Goal: Task Accomplishment & Management: Use online tool/utility

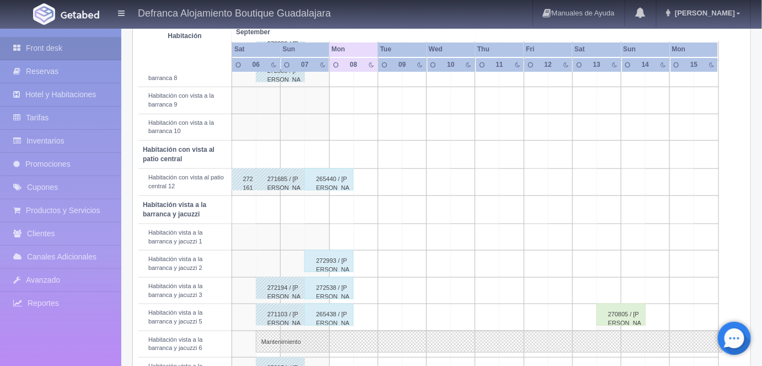
scroll to position [280, 0]
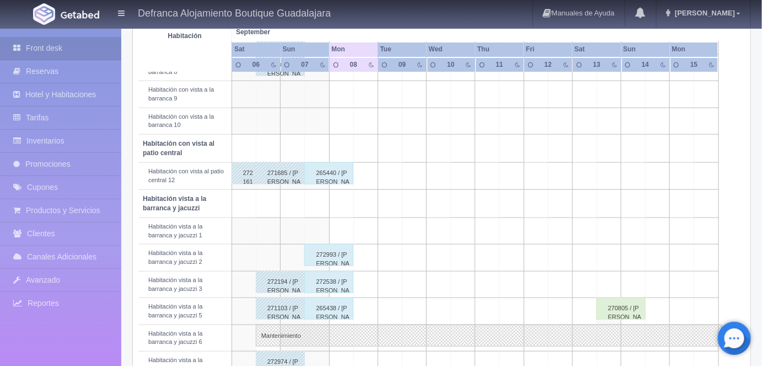
click at [340, 172] on div "265440 / [PERSON_NAME]" at bounding box center [328, 173] width 49 height 22
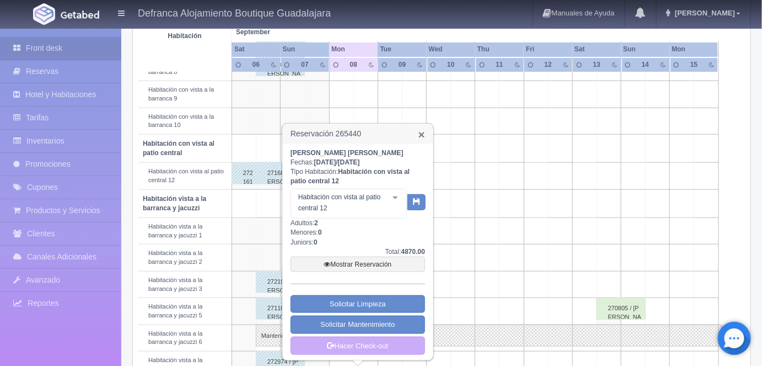
click at [423, 133] on link "×" at bounding box center [422, 134] width 7 height 12
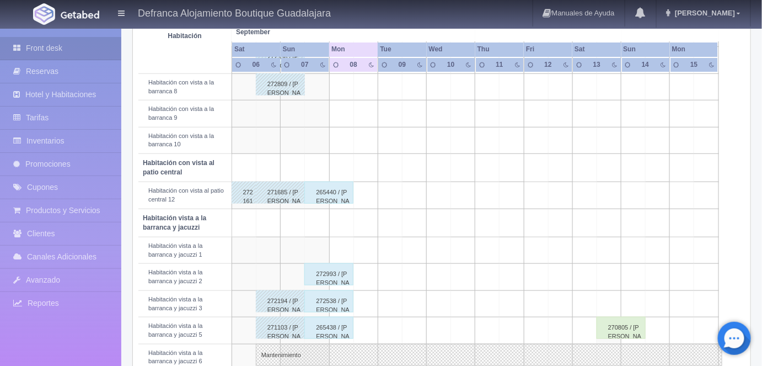
scroll to position [260, 0]
click at [339, 195] on div "265440 / Maria Araceli Martinez Mendoza" at bounding box center [328, 193] width 49 height 22
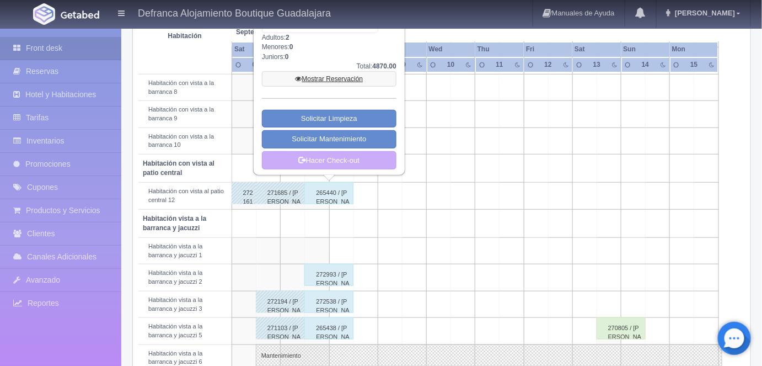
click at [329, 74] on link "Mostrar Reservación" at bounding box center [329, 78] width 135 height 15
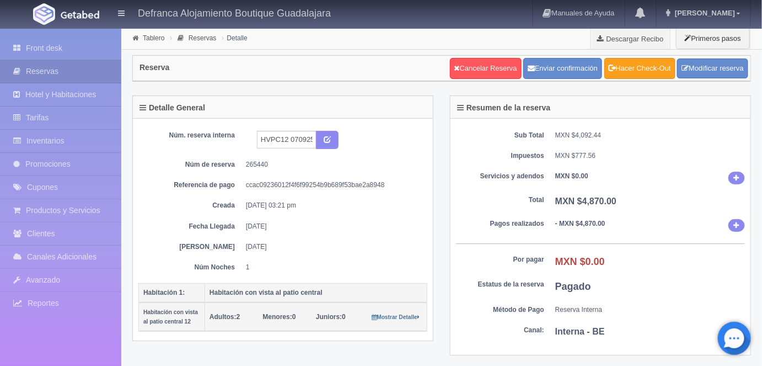
click at [629, 71] on link "Hacer Check-Out" at bounding box center [639, 68] width 71 height 21
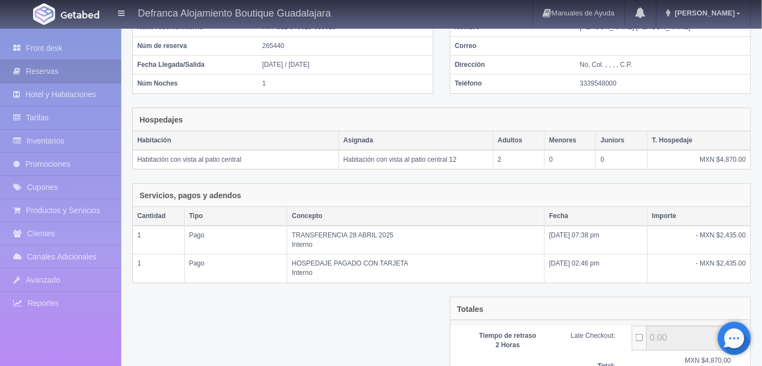
scroll to position [188, 0]
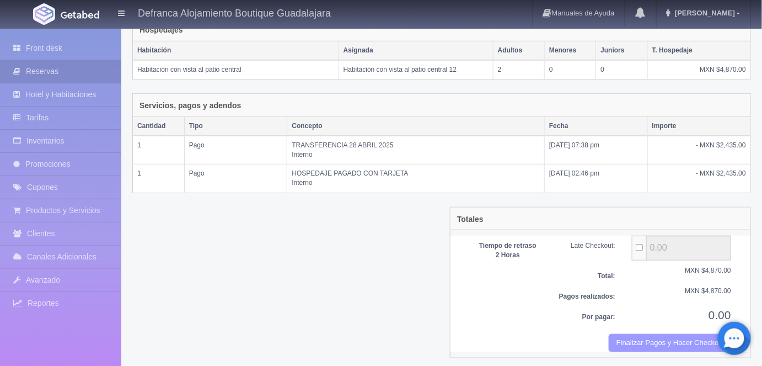
click at [653, 340] on button "Finalizar Pagos y Hacer Checkout" at bounding box center [670, 343] width 122 height 18
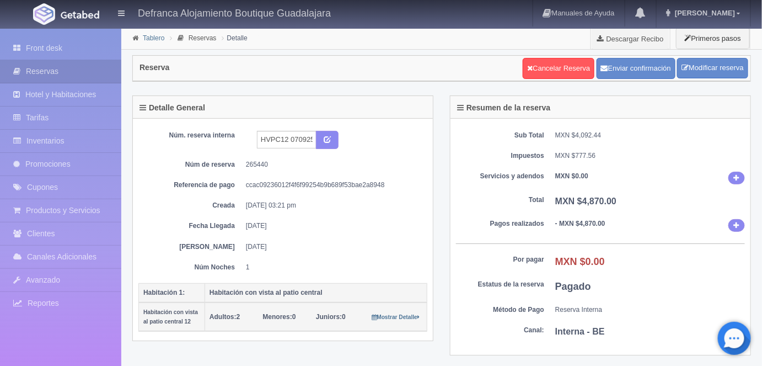
click at [152, 37] on link "Tablero" at bounding box center [154, 38] width 22 height 8
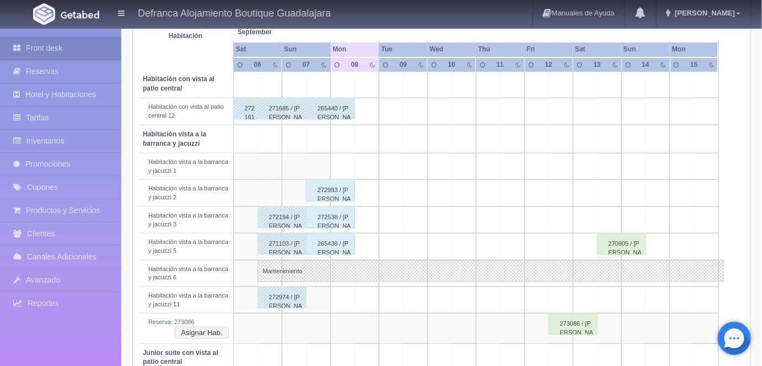
scroll to position [345, 0]
click at [325, 247] on div "265438 / [PERSON_NAME]" at bounding box center [330, 243] width 49 height 22
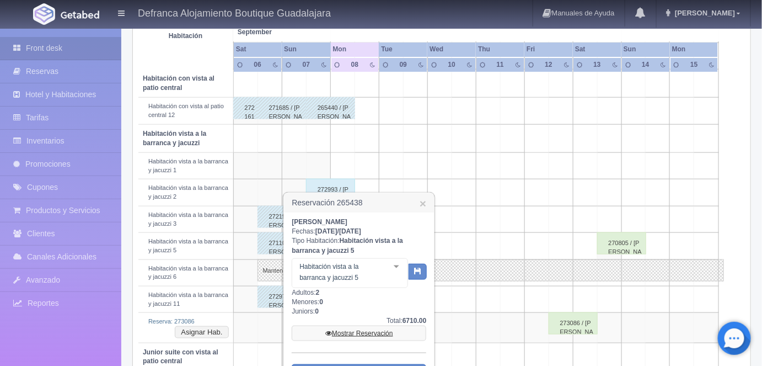
click at [363, 332] on link "Mostrar Reservación" at bounding box center [359, 332] width 135 height 15
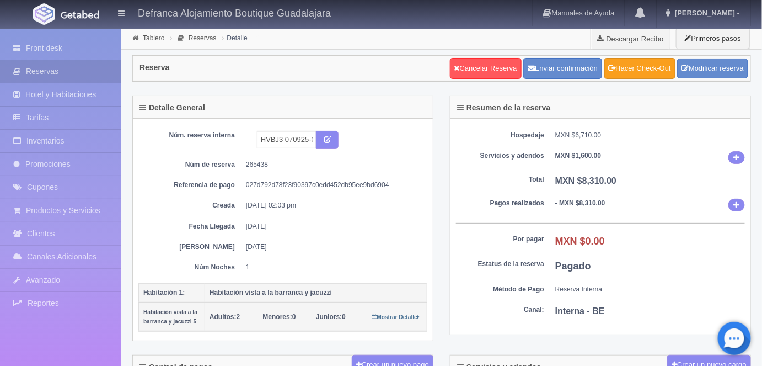
click at [641, 72] on link "Hacer Check-Out" at bounding box center [639, 68] width 71 height 21
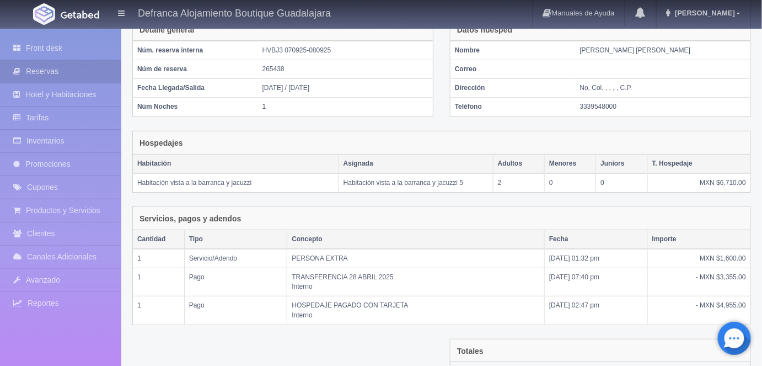
scroll to position [207, 0]
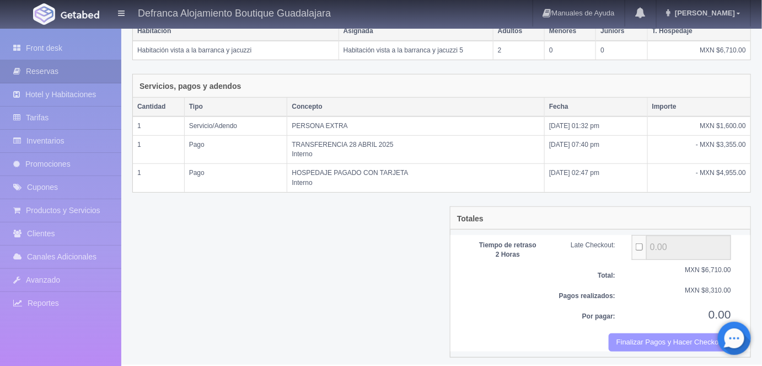
click at [632, 339] on button "Finalizar Pagos y Hacer Checkout" at bounding box center [670, 342] width 122 height 18
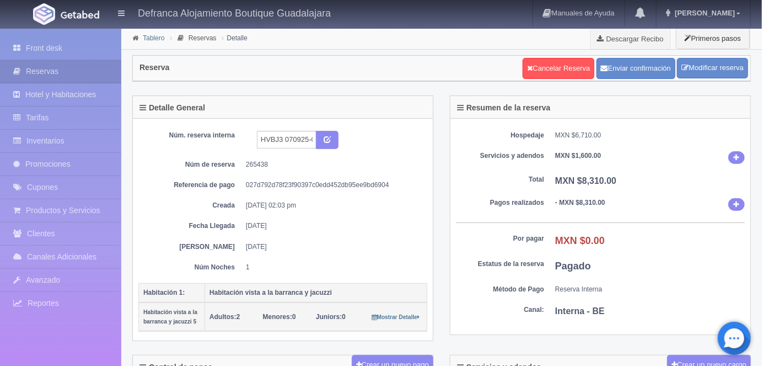
click at [150, 39] on link "Tablero" at bounding box center [154, 38] width 22 height 8
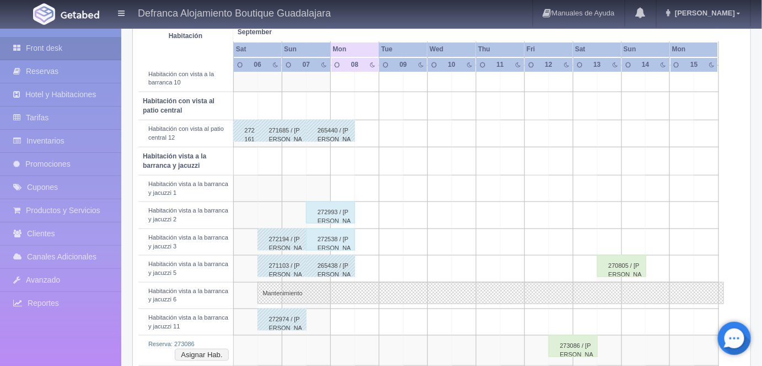
scroll to position [326, 0]
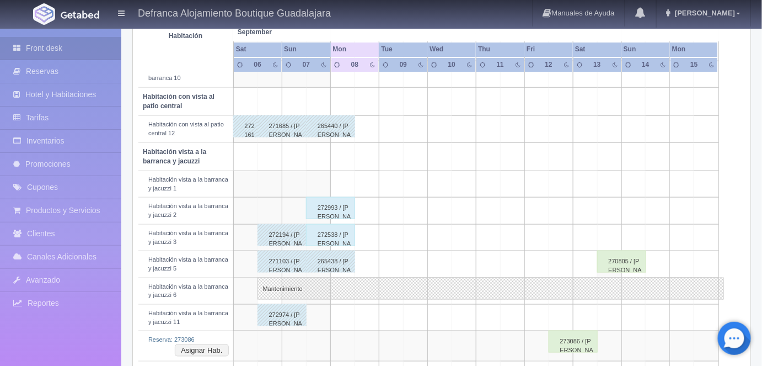
click at [337, 228] on div "272538 / Maritza Preciado valle" at bounding box center [330, 235] width 49 height 22
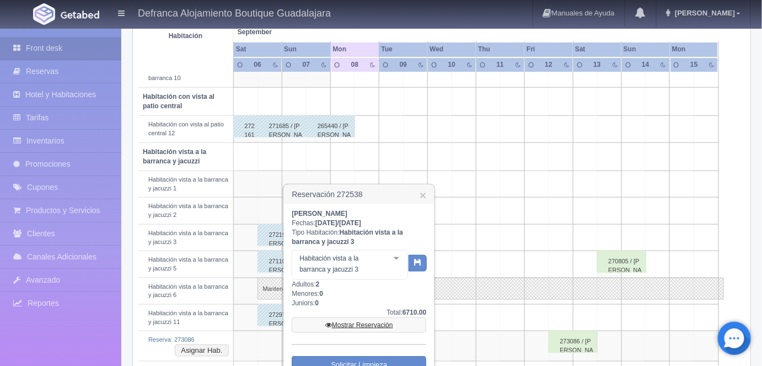
click at [350, 322] on link "Mostrar Reservación" at bounding box center [359, 324] width 135 height 15
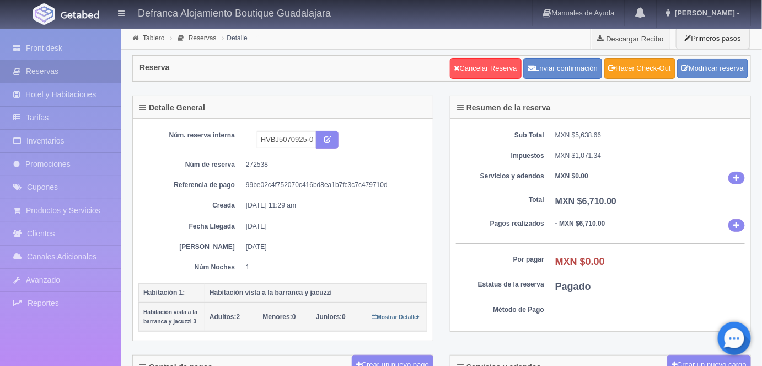
click at [637, 61] on link "Hacer Check-Out" at bounding box center [639, 68] width 71 height 21
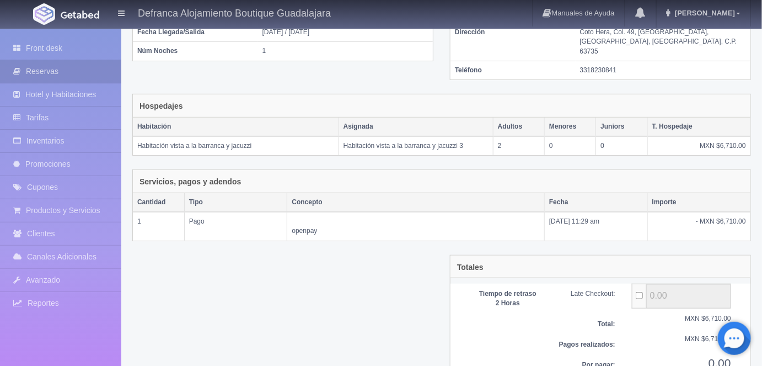
scroll to position [170, 0]
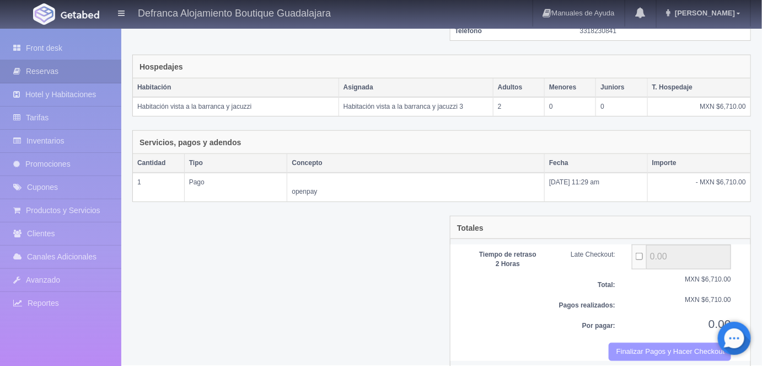
click at [641, 342] on button "Finalizar Pagos y Hacer Checkout" at bounding box center [670, 351] width 122 height 18
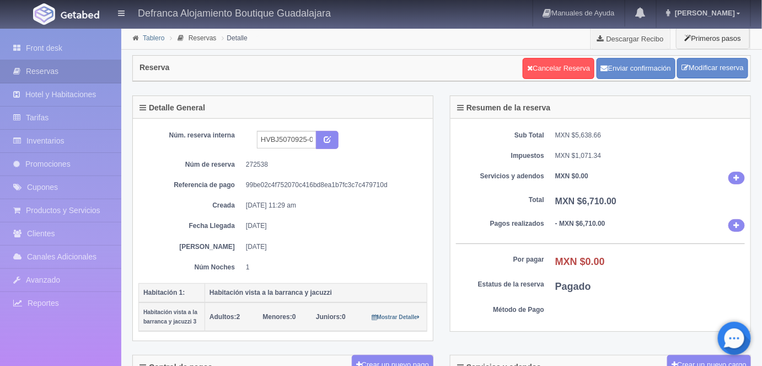
click at [149, 34] on link "Tablero" at bounding box center [154, 38] width 22 height 8
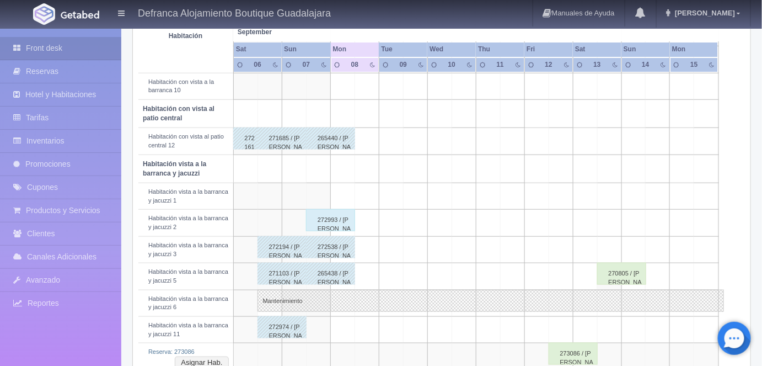
scroll to position [341, 0]
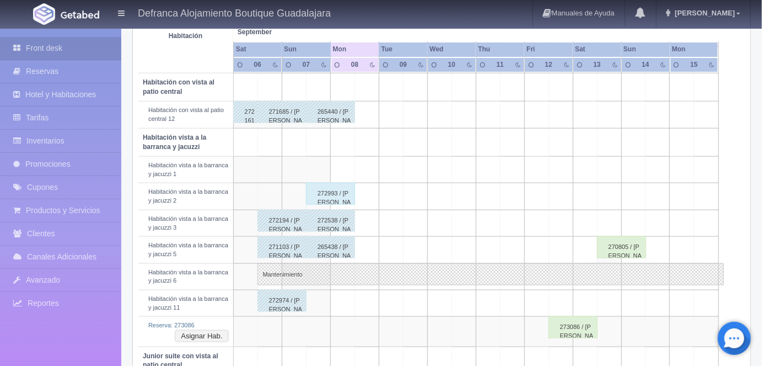
click at [335, 192] on div "272993 / [PERSON_NAME]" at bounding box center [330, 194] width 49 height 22
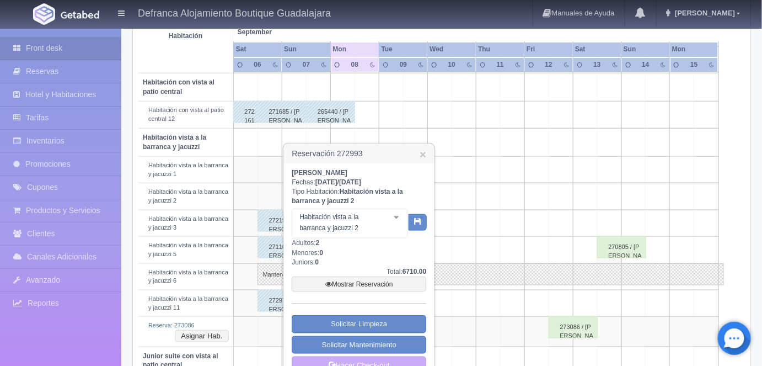
click at [346, 285] on link "Mostrar Reservación" at bounding box center [359, 283] width 135 height 15
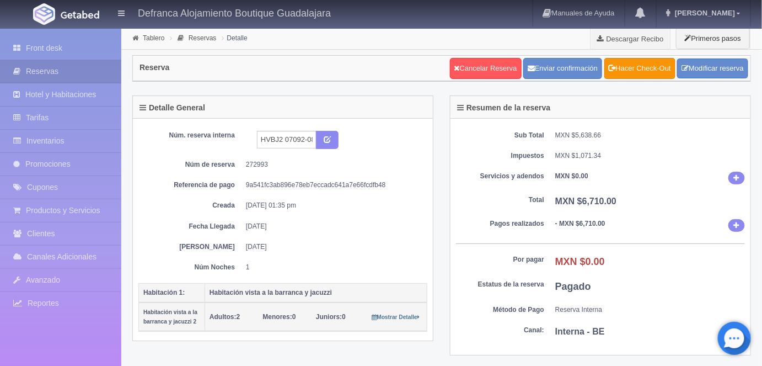
click at [640, 66] on link "Hacer Check-Out" at bounding box center [639, 68] width 71 height 21
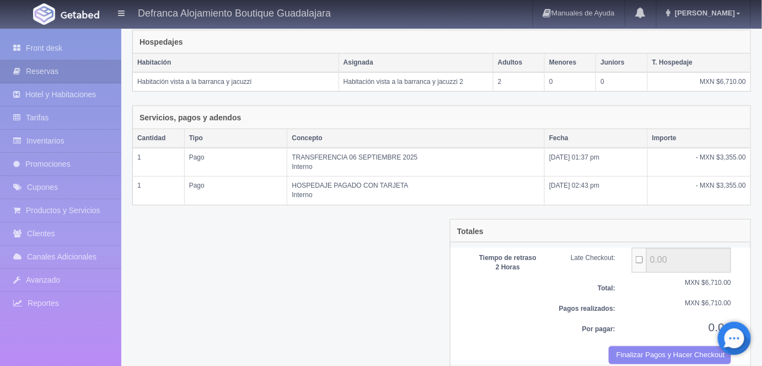
scroll to position [188, 0]
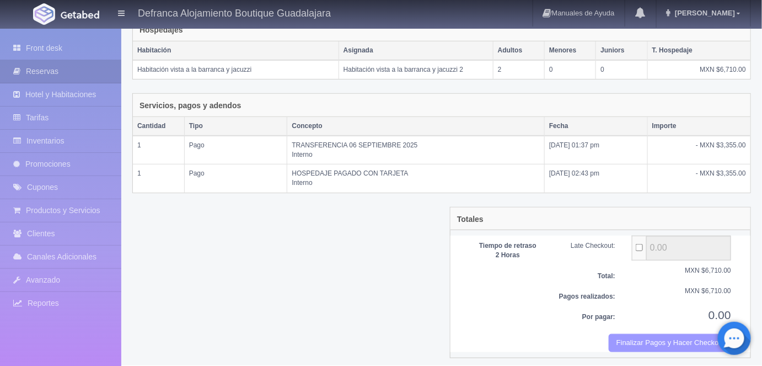
click at [642, 340] on button "Finalizar Pagos y Hacer Checkout" at bounding box center [670, 343] width 122 height 18
